Goal: Check status: Check status

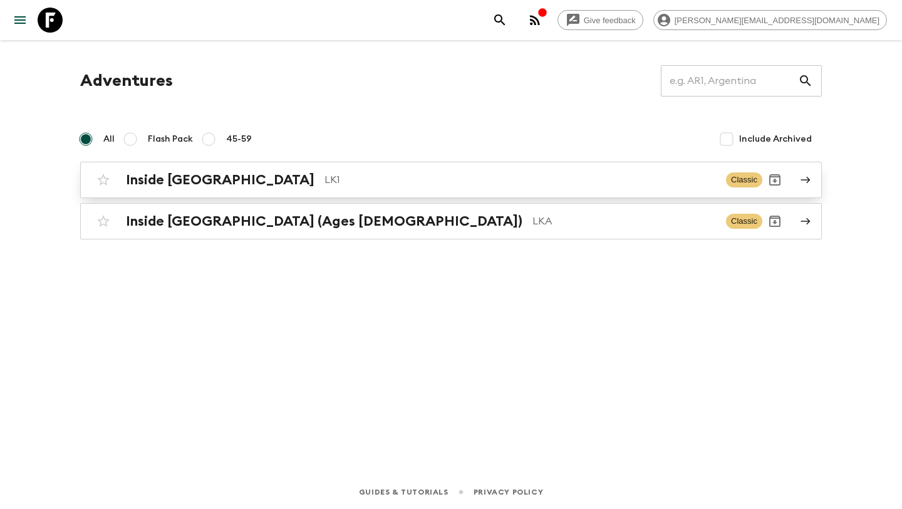
click at [221, 181] on h2 "Inside [GEOGRAPHIC_DATA]" at bounding box center [220, 180] width 189 height 16
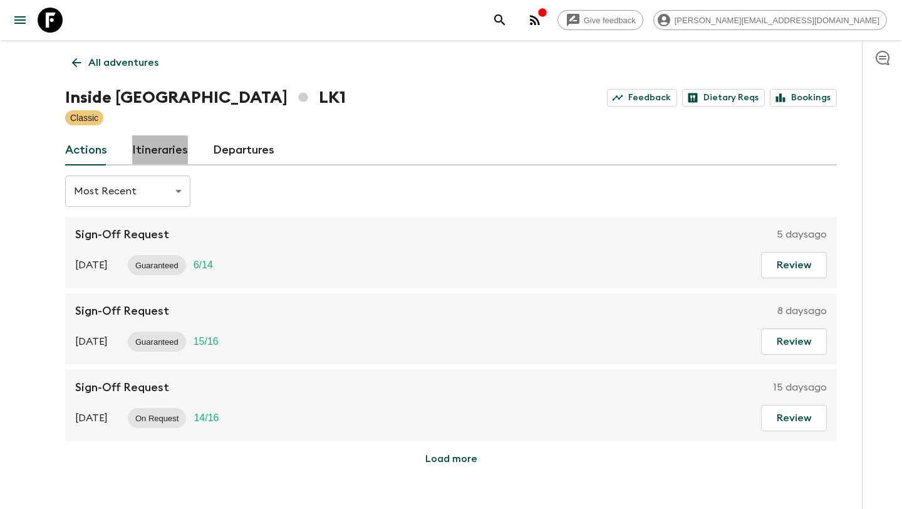
click at [157, 151] on link "Itineraries" at bounding box center [160, 150] width 56 height 30
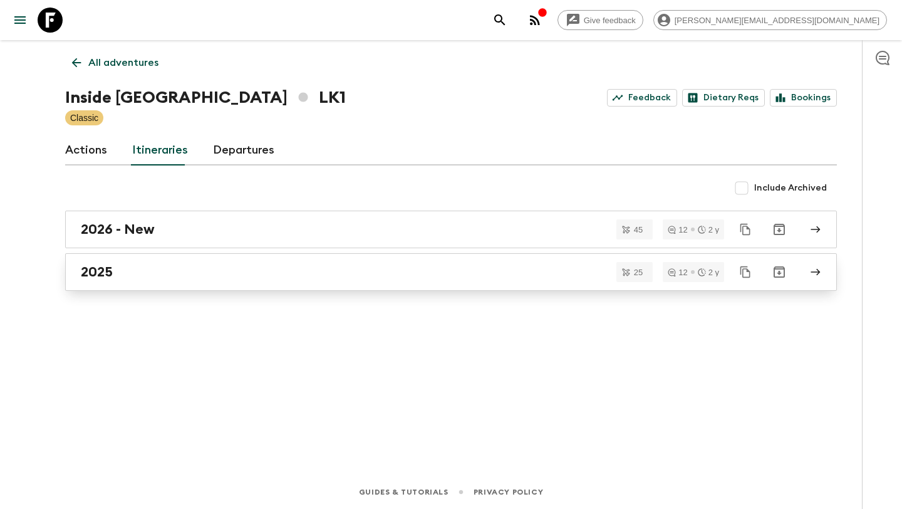
click at [141, 269] on div "2025" at bounding box center [439, 272] width 717 height 16
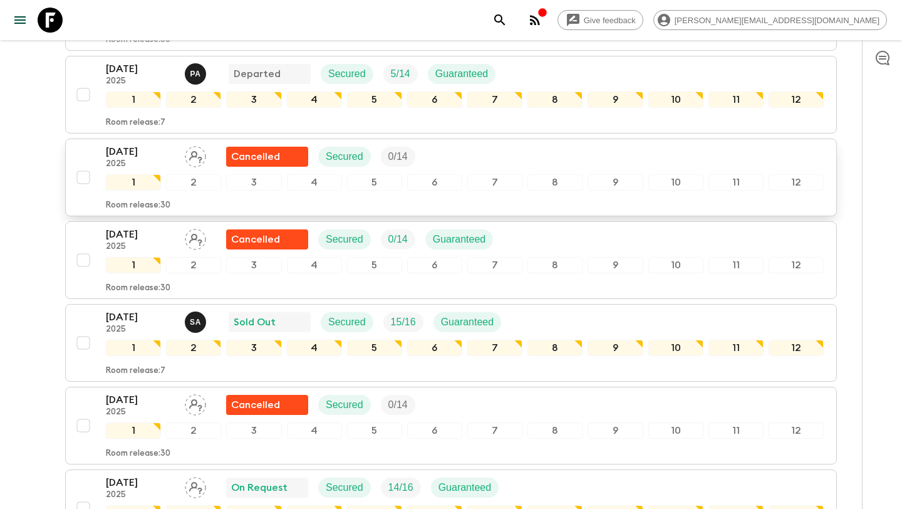
scroll to position [504, 0]
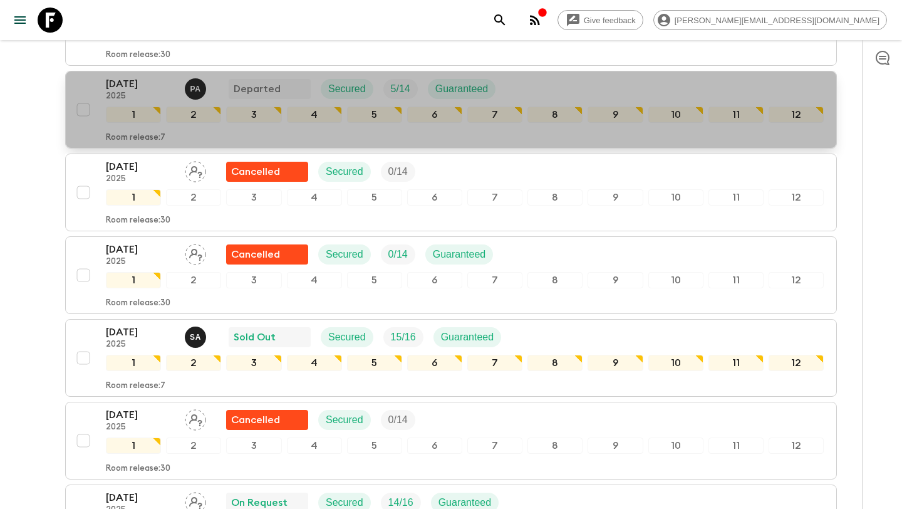
click at [170, 90] on p "[DATE]" at bounding box center [140, 83] width 69 height 15
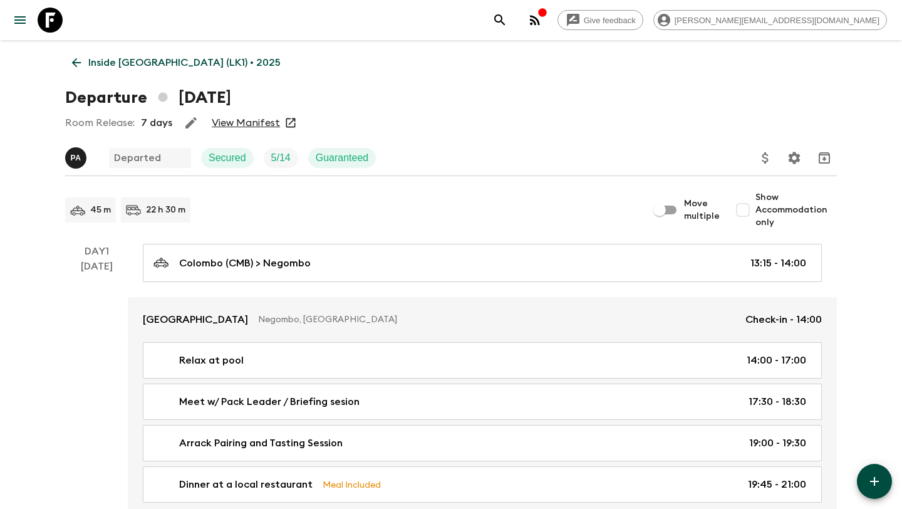
click at [254, 127] on link "View Manifest" at bounding box center [246, 123] width 68 height 13
